Goal: Find specific page/section: Find specific page/section

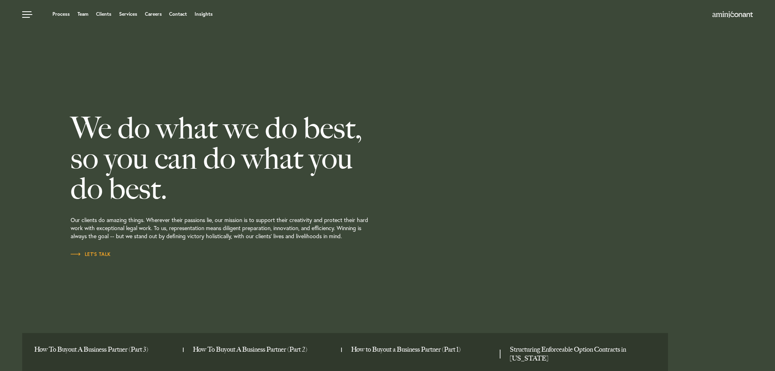
click at [279, 188] on h2 "We do what we do best, so you can do what you do best." at bounding box center [258, 158] width 375 height 91
click at [172, 14] on link "Contact" at bounding box center [178, 14] width 18 height 5
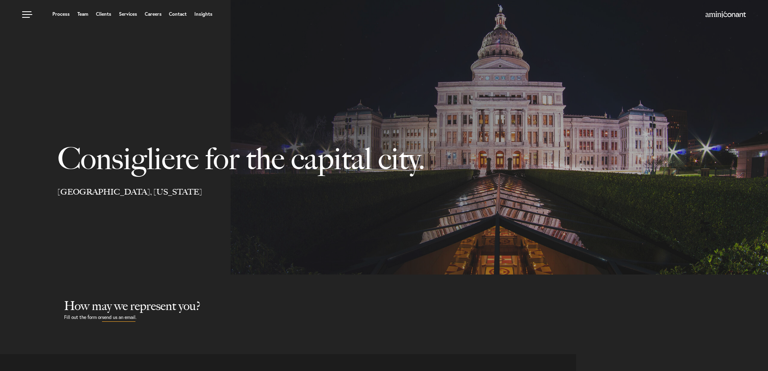
select select "Austin"
select select "Business and Civil Litigation"
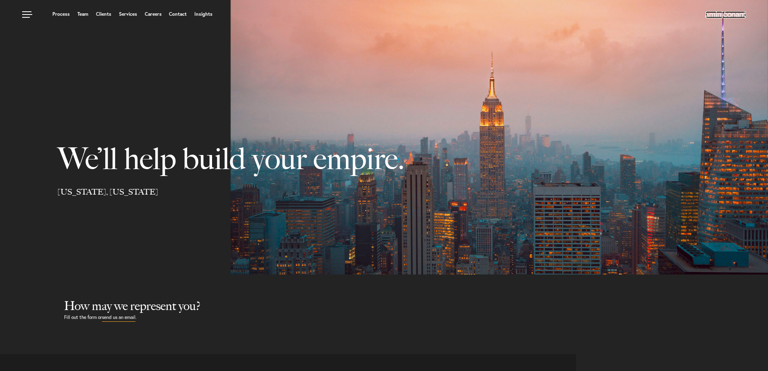
click at [710, 14] on img at bounding box center [726, 14] width 40 height 6
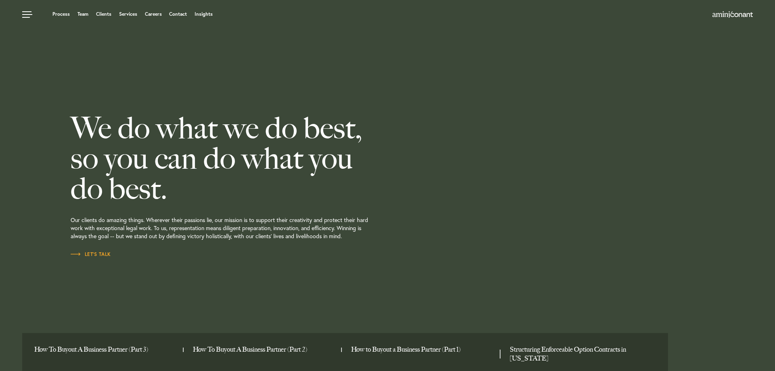
click at [213, 67] on div "We do what we do best, so you can do what you do best. Our clients do amazing t…" at bounding box center [258, 185] width 375 height 371
click at [180, 15] on link "Contact" at bounding box center [178, 14] width 18 height 5
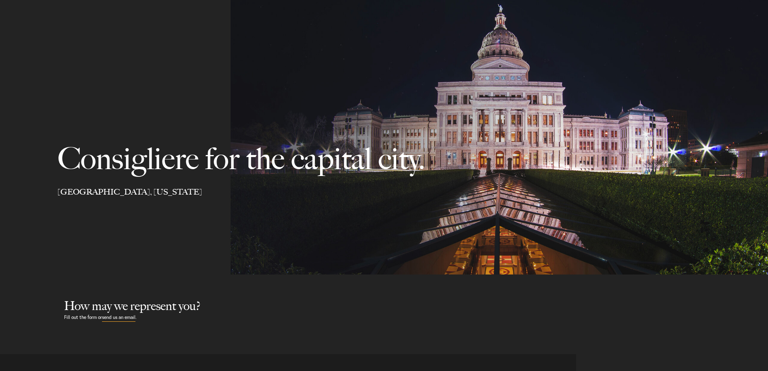
select select "Austin"
select select "Business and Civil Litigation"
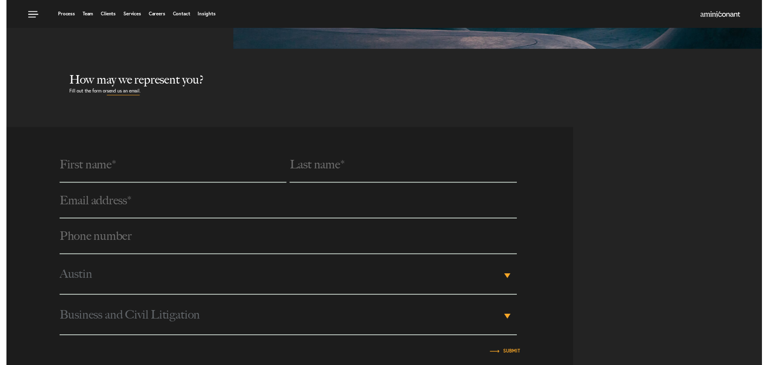
scroll to position [23, 0]
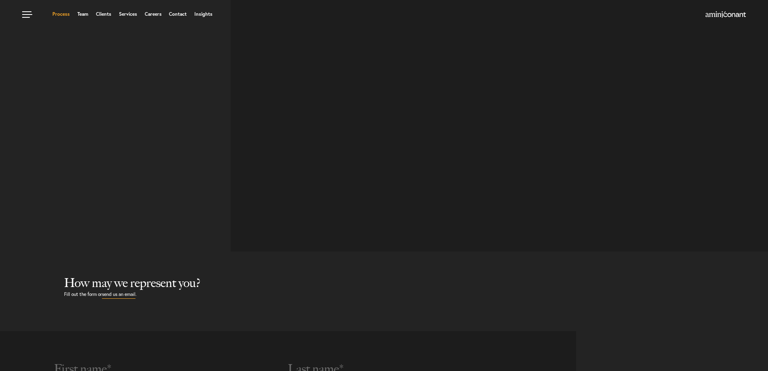
click at [66, 14] on link "Process" at bounding box center [60, 14] width 17 height 5
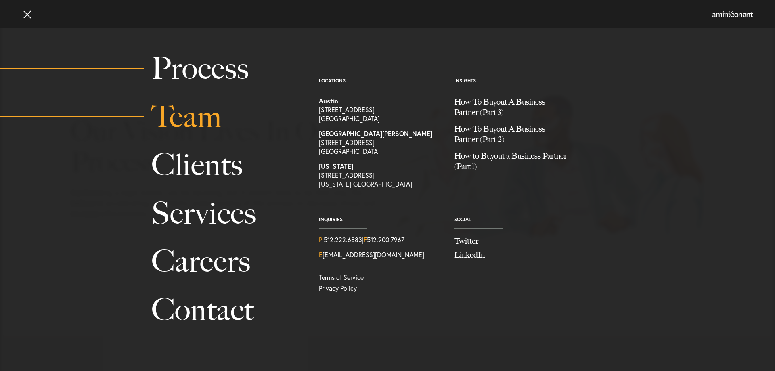
click at [200, 117] on link "Team" at bounding box center [225, 117] width 149 height 48
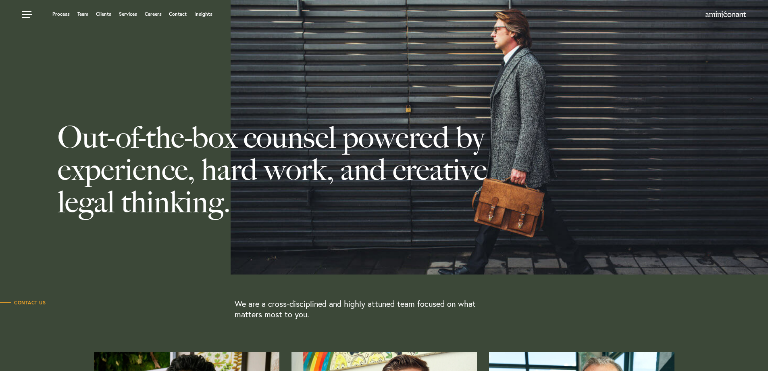
click at [87, 17] on link "Team" at bounding box center [82, 14] width 11 height 5
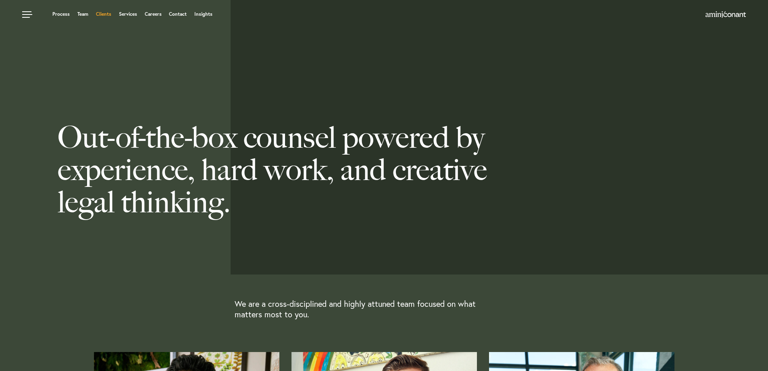
click at [107, 15] on link "Clients" at bounding box center [103, 14] width 15 height 5
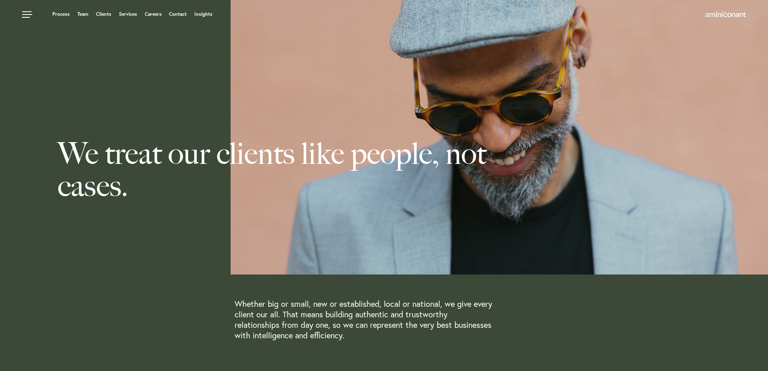
click at [125, 15] on link "Services" at bounding box center [128, 14] width 18 height 5
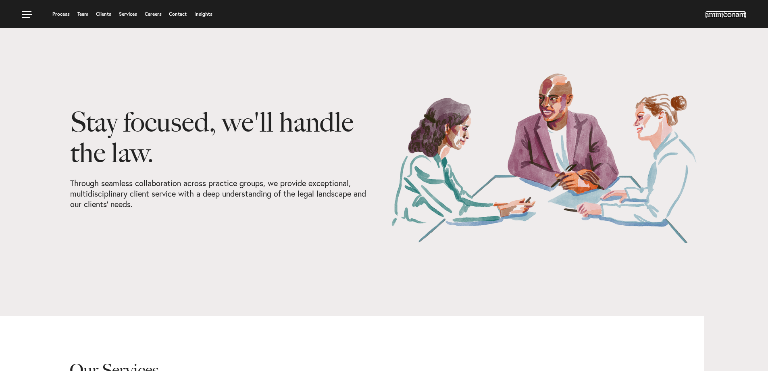
click at [735, 14] on img at bounding box center [726, 14] width 40 height 6
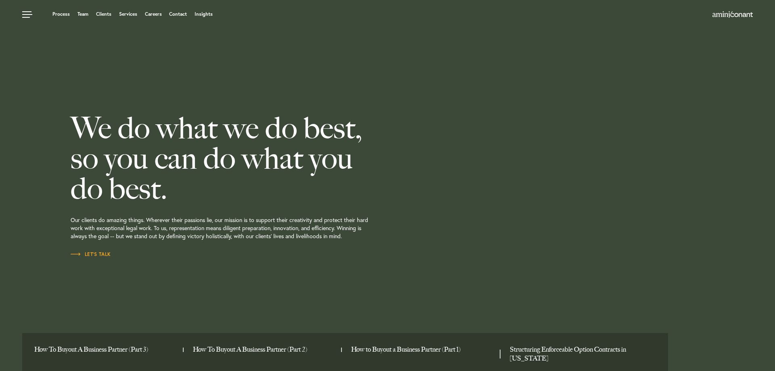
click at [194, 212] on p "Our clients do amazing things. Wherever their passions lie, our mission is to s…" at bounding box center [258, 227] width 375 height 46
click at [176, 14] on link "Contact" at bounding box center [178, 14] width 18 height 5
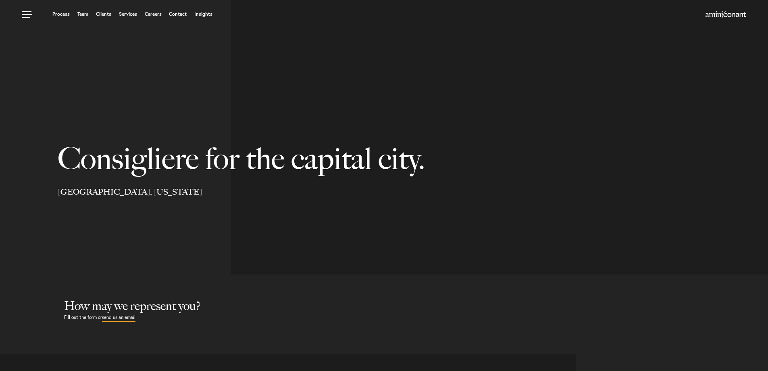
select select "Austin"
select select "Business and Civil Litigation"
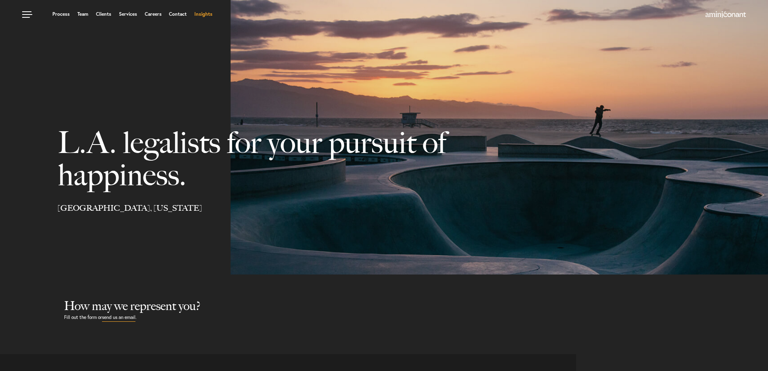
click at [205, 13] on link "Insights" at bounding box center [203, 14] width 18 height 5
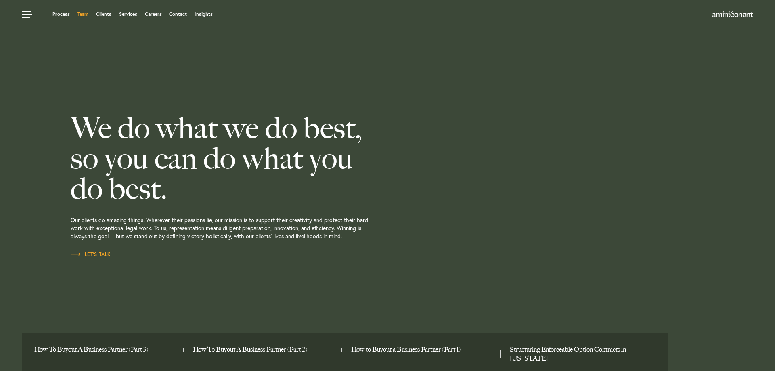
click at [87, 15] on link "Team" at bounding box center [82, 14] width 11 height 5
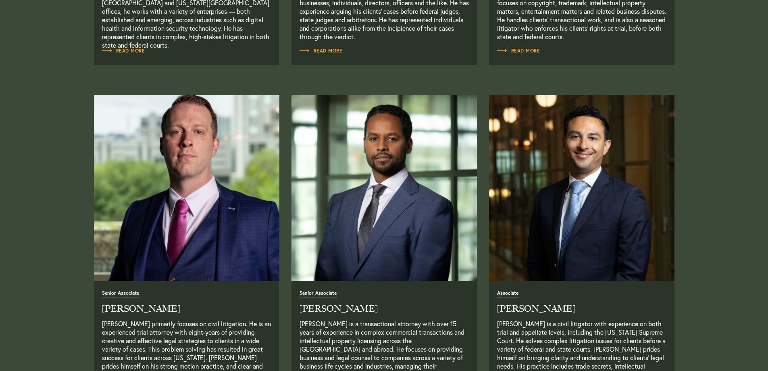
scroll to position [605, 0]
